Goal: Task Accomplishment & Management: Complete application form

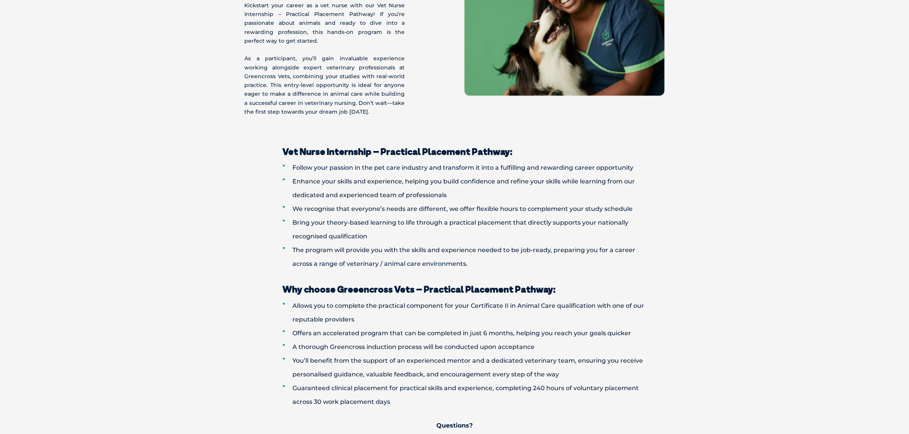
scroll to position [239, 0]
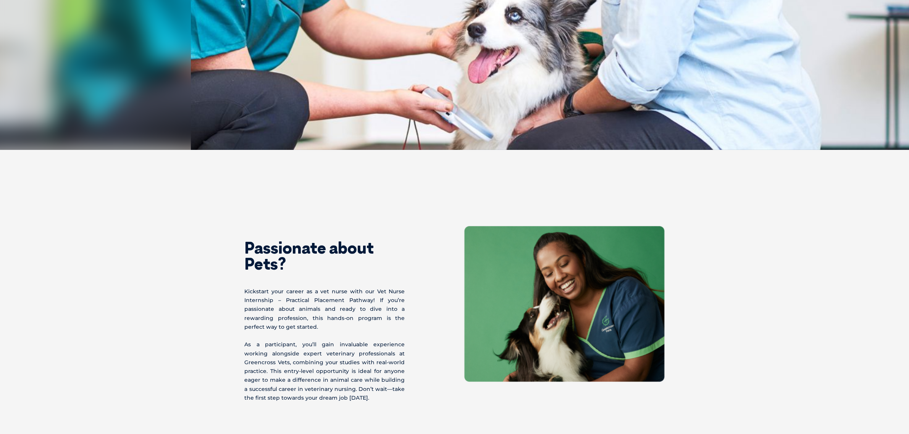
click at [331, 307] on p "Kickstart your career as a vet nurse with our Vet Nurse Internship – Practical …" at bounding box center [325, 309] width 160 height 44
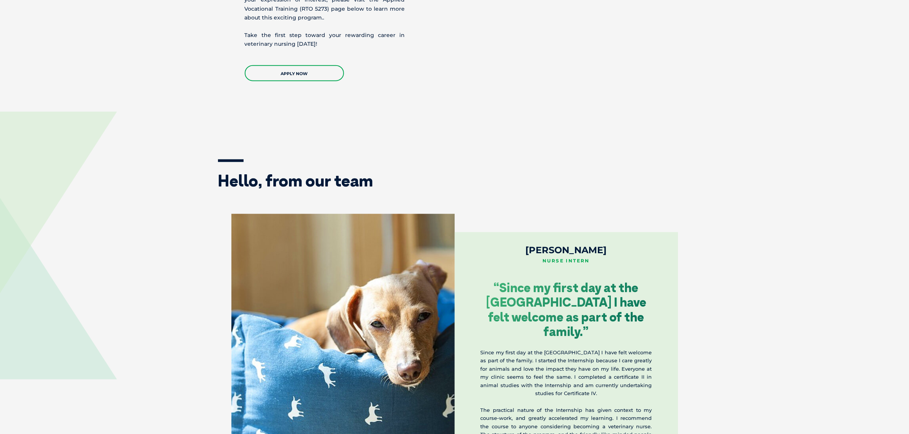
scroll to position [949, 0]
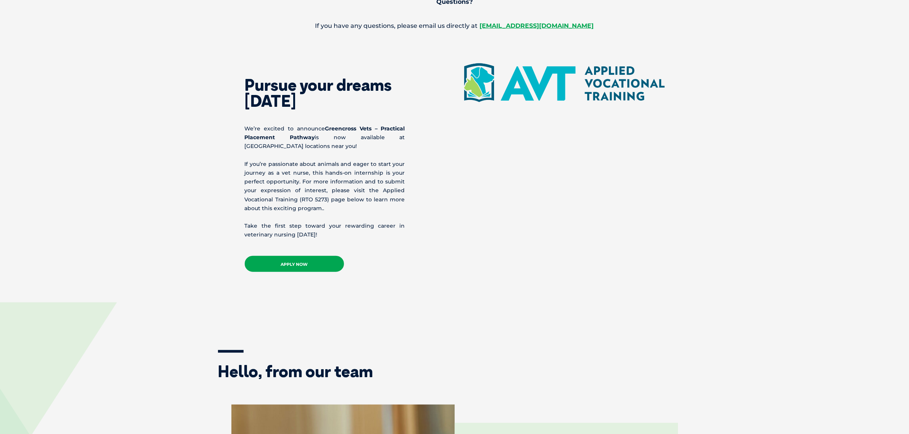
click at [321, 257] on link "APPLY NOW" at bounding box center [294, 264] width 99 height 16
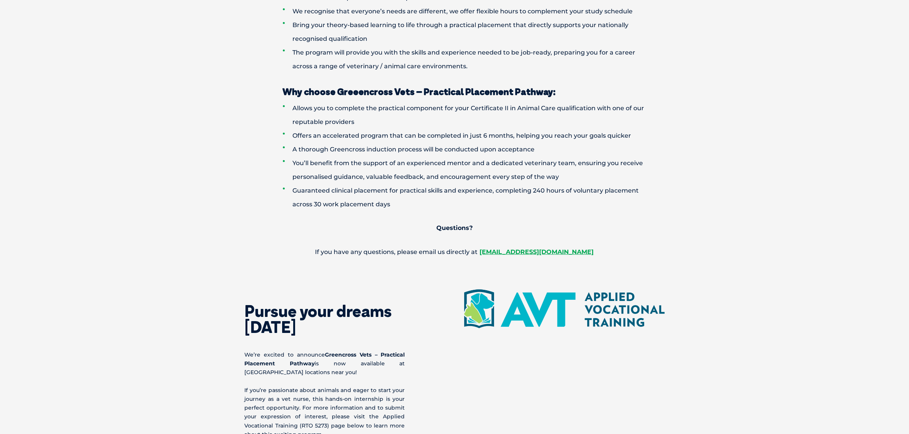
scroll to position [615, 0]
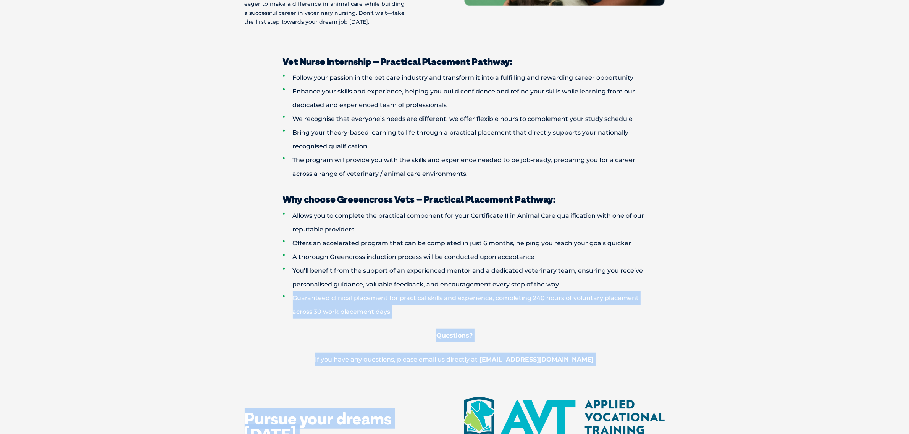
drag, startPoint x: 245, startPoint y: 292, endPoint x: 654, endPoint y: 405, distance: 423.8
click at [643, 409] on div "Passionate about Pets? Kickstart your career as a vet nurse with our Vet Nurse …" at bounding box center [454, 424] width 909 height 1301
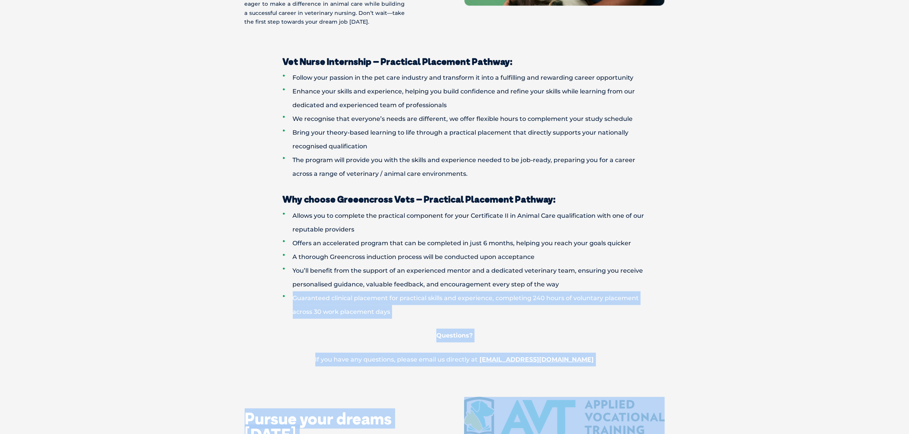
click at [697, 356] on div "Why choose Greeencross Vets – Practical Placement Pathway: Allows you to comple…" at bounding box center [454, 274] width 909 height 186
click at [641, 363] on p "If you have any questions, please email us directly at internships@gxltd.com.au" at bounding box center [454, 360] width 397 height 14
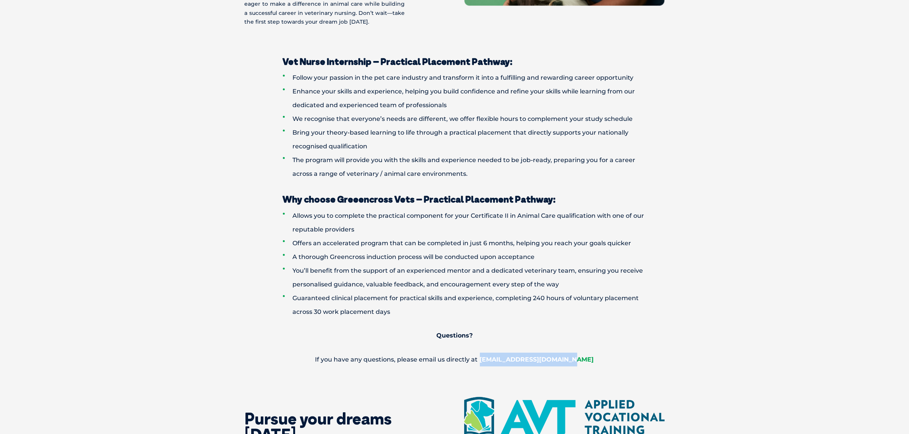
drag, startPoint x: 562, startPoint y: 354, endPoint x: 495, endPoint y: 360, distance: 67.1
click at [495, 360] on p "If you have any questions, please email us directly at internships@gxltd.com.au" at bounding box center [454, 360] width 397 height 14
click at [449, 296] on li "Guaranteed clinical placement for practical skills and experience, completing 2…" at bounding box center [468, 305] width 370 height 27
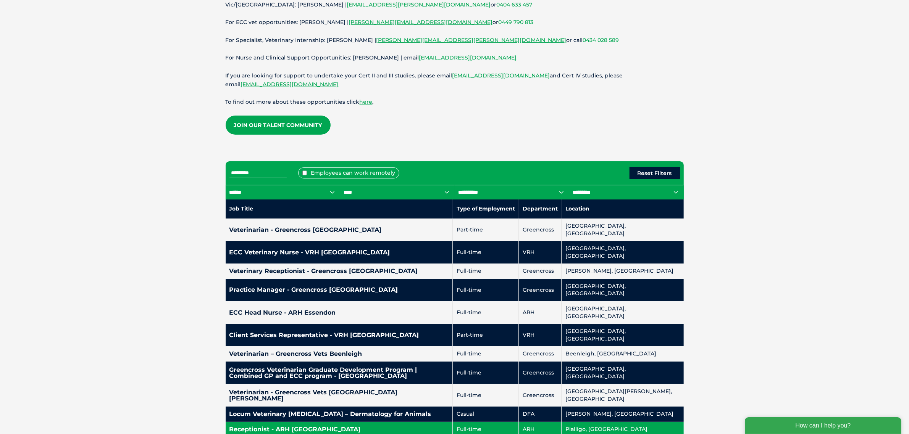
scroll to position [334, 0]
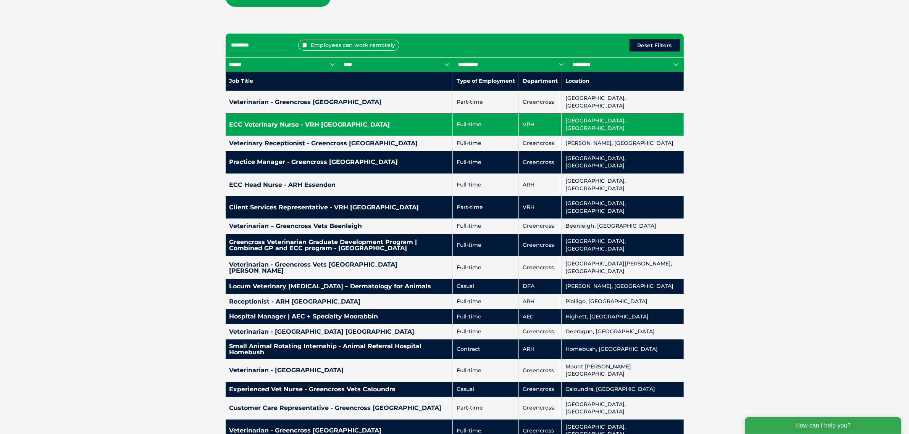
drag, startPoint x: 734, startPoint y: 146, endPoint x: 634, endPoint y: 110, distance: 106.8
